Goal: Information Seeking & Learning: Check status

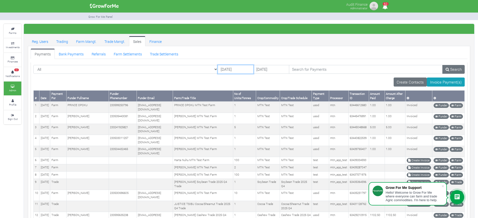
click at [218, 70] on input "21/08/2025" at bounding box center [236, 69] width 36 height 9
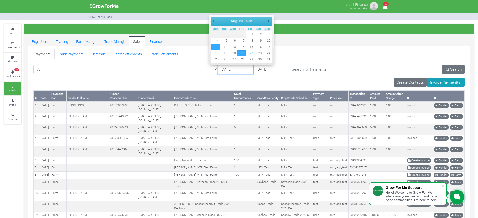
type input "[DATE]"
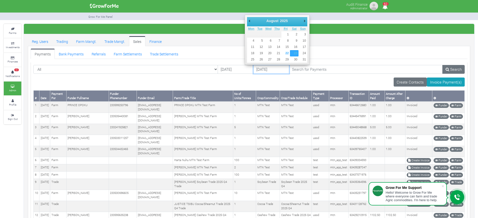
click at [253, 70] on input "23/08/2025" at bounding box center [271, 69] width 36 height 9
type input "[DATE]"
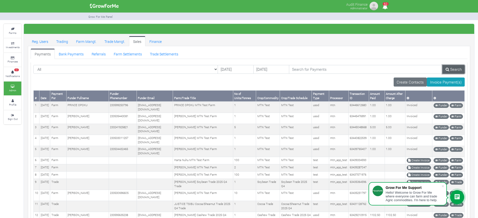
click at [451, 71] on link "Search" at bounding box center [454, 69] width 22 height 9
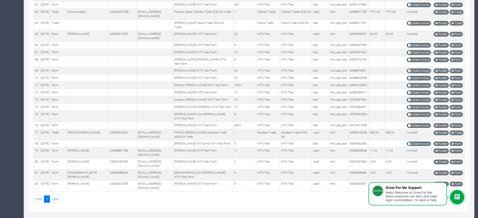
scroll to position [815, 0]
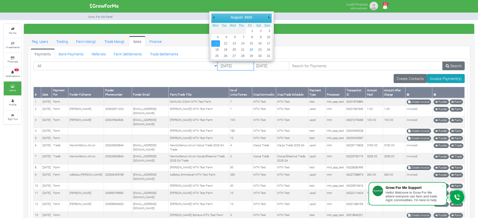
click at [218, 65] on input "[DATE]" at bounding box center [236, 66] width 36 height 9
type input "[DATE]"
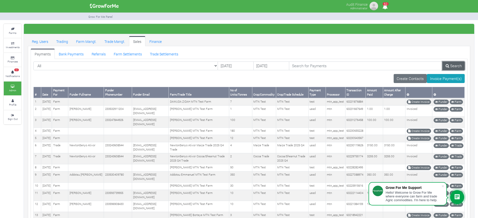
click at [456, 65] on link "Search" at bounding box center [454, 66] width 22 height 9
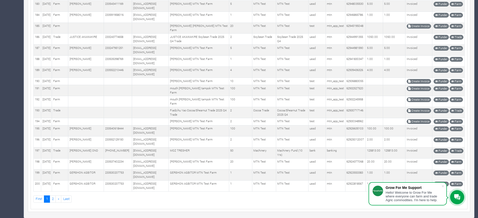
scroll to position [2114, 0]
click at [443, 186] on span at bounding box center [443, 186] width 5 height 5
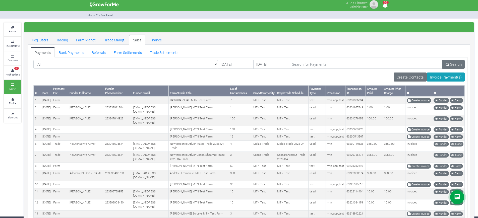
scroll to position [0, 0]
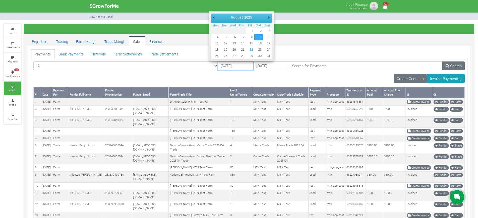
click at [218, 66] on input "09/08/2025" at bounding box center [236, 66] width 36 height 9
type input "07/08/2025"
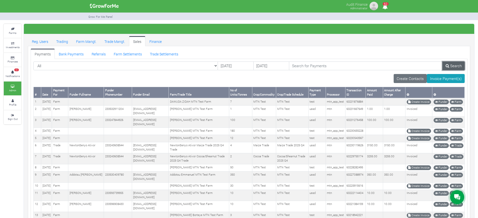
click at [454, 66] on link "Search" at bounding box center [454, 66] width 22 height 9
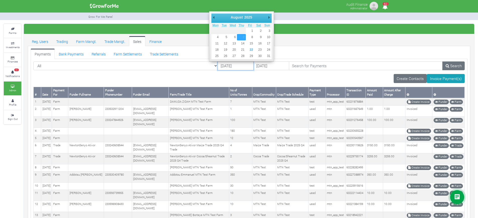
click at [218, 64] on input "07/08/2025" at bounding box center [236, 66] width 36 height 9
type input "06/08/2025"
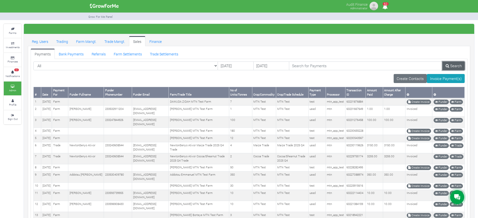
click at [454, 68] on link "Search" at bounding box center [454, 66] width 22 height 9
click at [218, 65] on input "06/08/2025" at bounding box center [236, 66] width 36 height 9
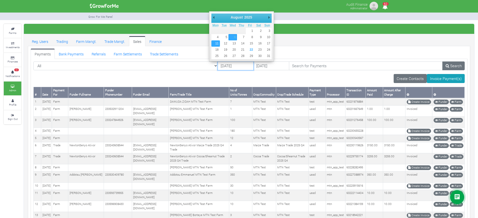
type input "[DATE]"
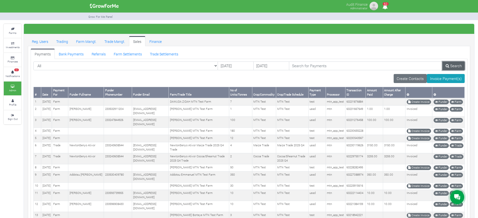
click at [455, 64] on link "Search" at bounding box center [454, 66] width 22 height 9
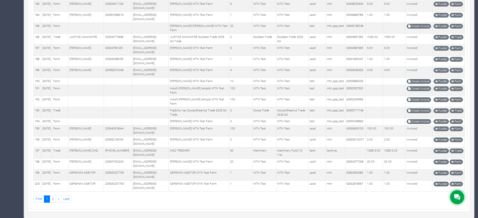
scroll to position [2114, 0]
click at [52, 198] on link "2" at bounding box center [53, 199] width 6 height 7
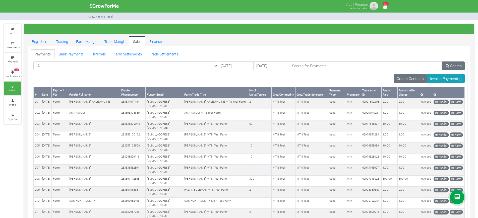
drag, startPoint x: 432, startPoint y: 188, endPoint x: 33, endPoint y: 92, distance: 410.4
copy div "# Date Payment For Funder Fullname Funder Phonenumber Funder Email Farm/Trade T…"
click at [173, 77] on div "Create Contacts Invoice Payment(s)" at bounding box center [249, 78] width 432 height 9
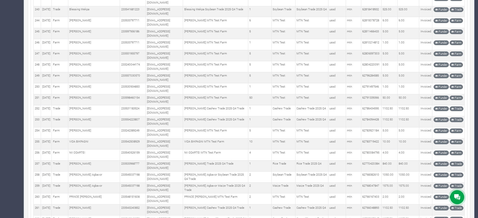
scroll to position [757, 0]
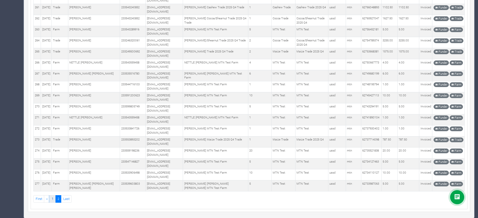
click at [50, 198] on link "1" at bounding box center [52, 198] width 6 height 7
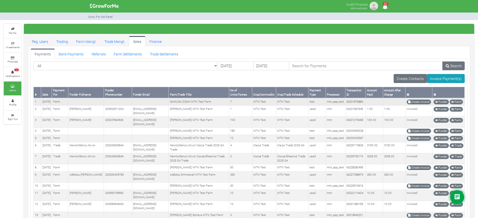
drag, startPoint x: 429, startPoint y: 183, endPoint x: 43, endPoint y: 102, distance: 394.2
copy tbody "18th Aug 2025 Farm DAWUDA ZIDAH MTN Test Farm 7 MTN Test MTN Test test mtn_app_…"
click at [157, 76] on div "Create Contacts Invoice Payment(s)" at bounding box center [249, 78] width 432 height 9
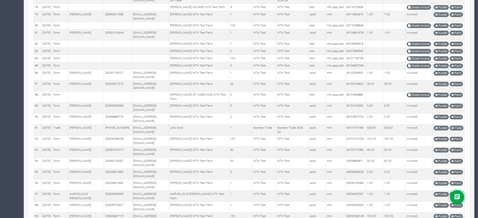
scroll to position [816, 0]
